Goal: Transaction & Acquisition: Book appointment/travel/reservation

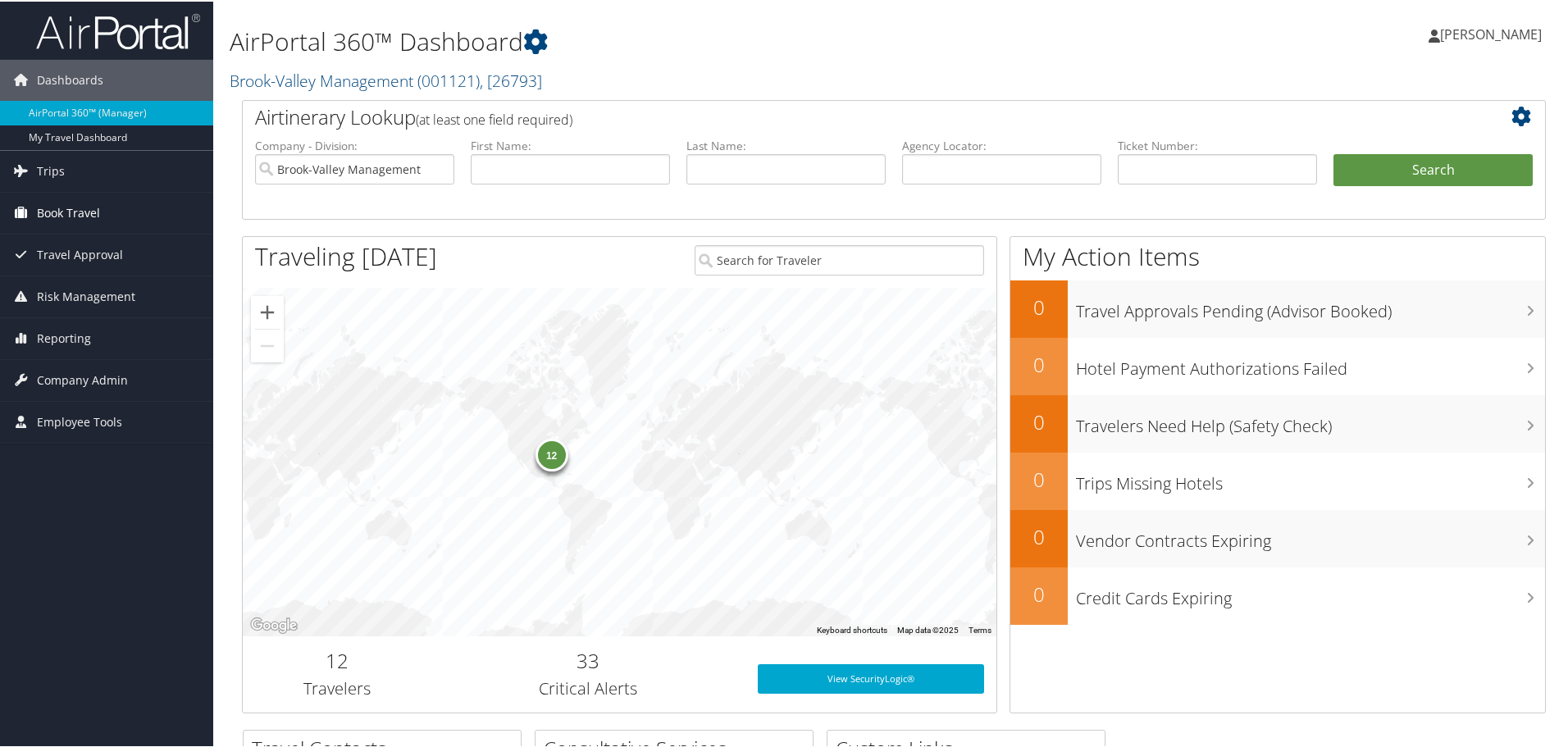
click at [78, 211] on span "Book Travel" at bounding box center [68, 211] width 63 height 41
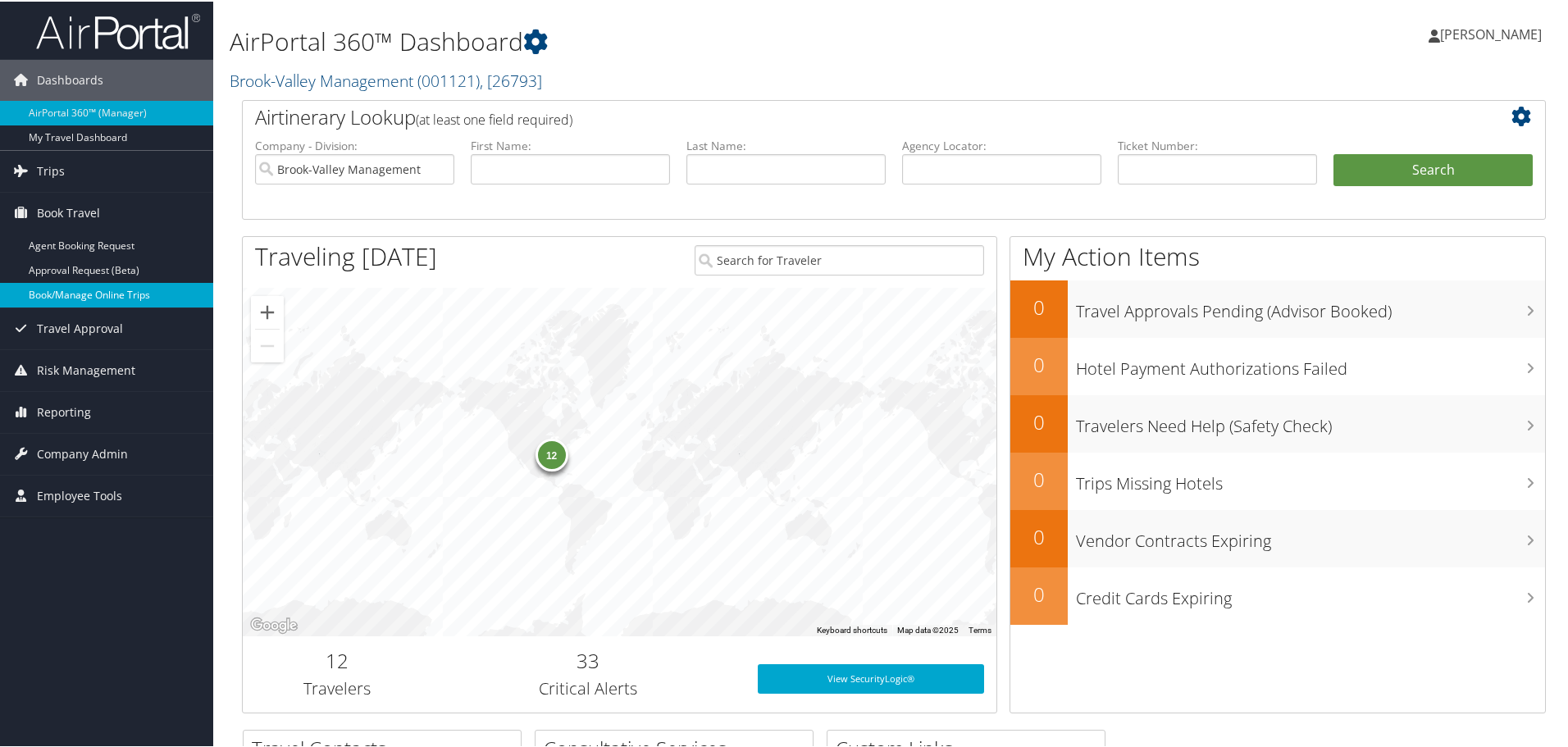
click at [67, 295] on link "Book/Manage Online Trips" at bounding box center [106, 293] width 213 height 25
